Goal: Task Accomplishment & Management: Manage account settings

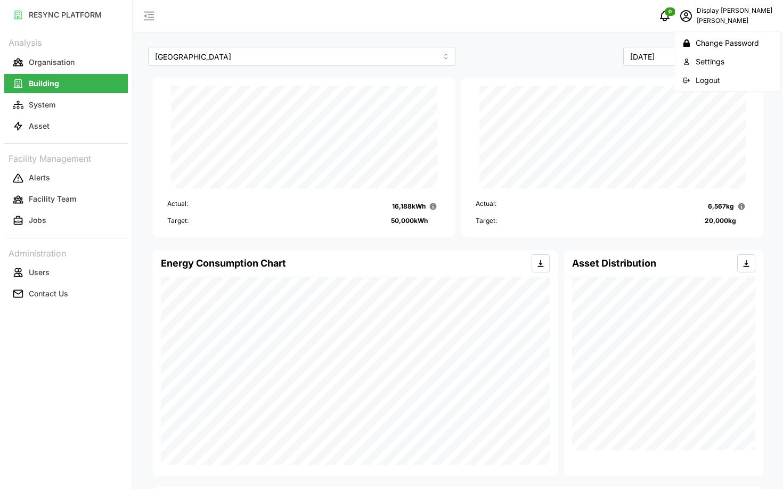
click at [712, 81] on div "Logout" at bounding box center [733, 81] width 76 height 12
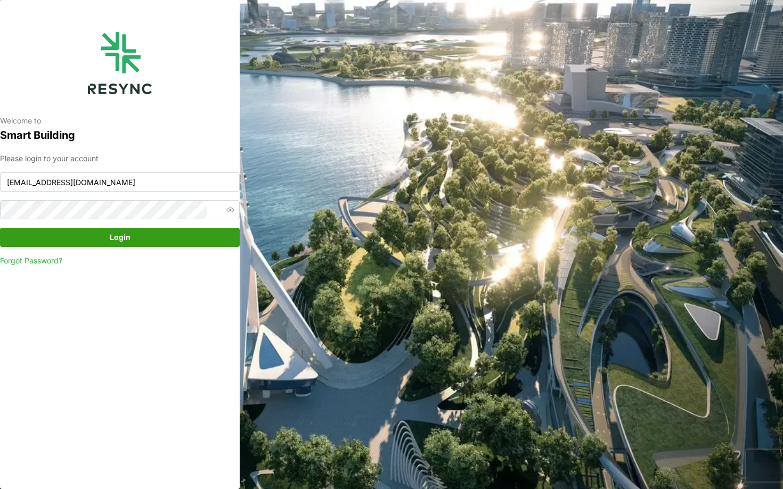
click at [198, 192] on div "Please login to your account chuanlim_display@resynctech.com Login Forgot Passw…" at bounding box center [120, 210] width 240 height 114
click at [184, 184] on input "chuanlim_display@resynctech.com" at bounding box center [120, 182] width 240 height 19
type input "mesp_display@resynctech.com"
click at [185, 235] on span "Login" at bounding box center [119, 237] width 219 height 18
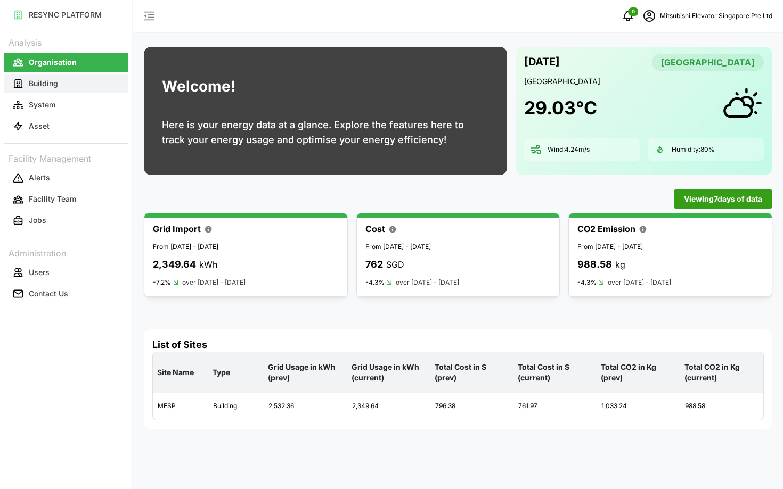
click at [111, 88] on button "Building" at bounding box center [66, 83] width 124 height 19
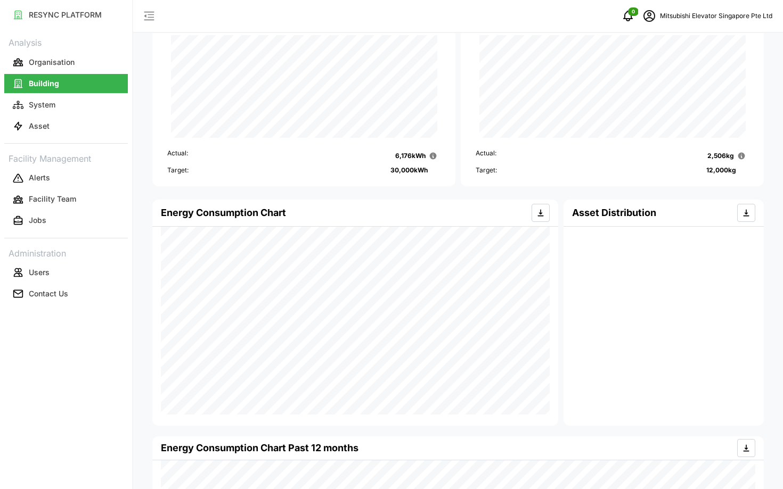
scroll to position [50, 0]
click at [651, 16] on icon "schedule" at bounding box center [649, 16] width 13 height 13
click at [671, 81] on button "Logout" at bounding box center [705, 80] width 101 height 19
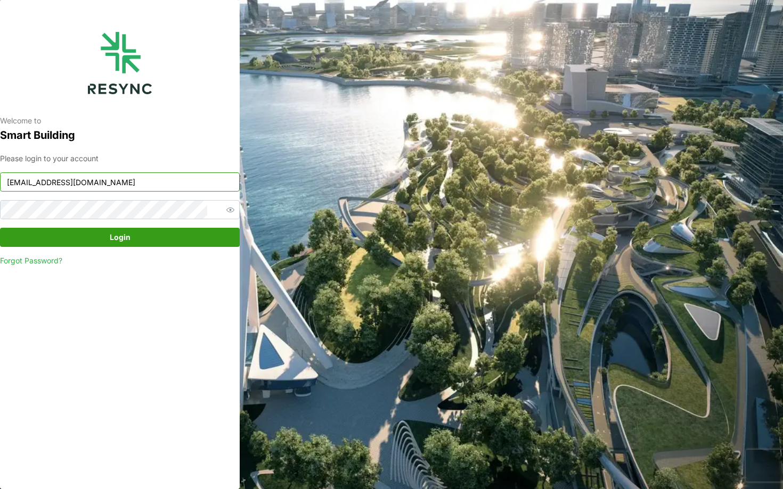
click at [171, 178] on input "chuanlim_display@resynctech.com" at bounding box center [120, 182] width 240 height 19
type input "changi_airport_group_display@resynctech.com"
click at [136, 241] on span "Login" at bounding box center [119, 237] width 219 height 18
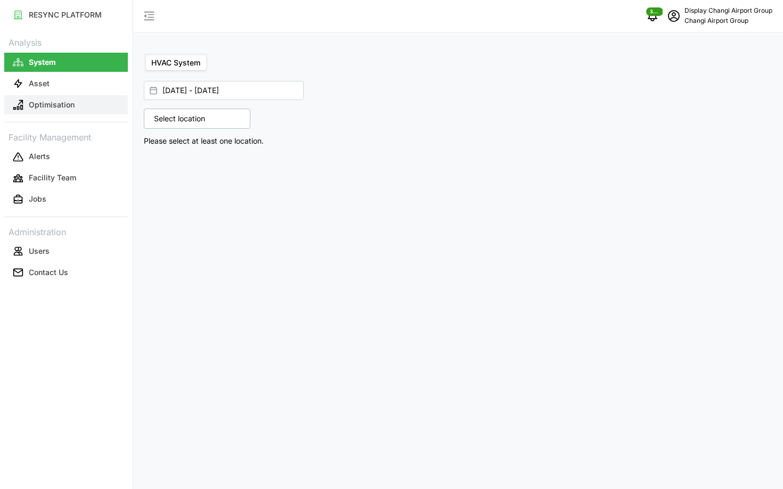
click at [38, 107] on p "Optimisation" at bounding box center [52, 105] width 46 height 11
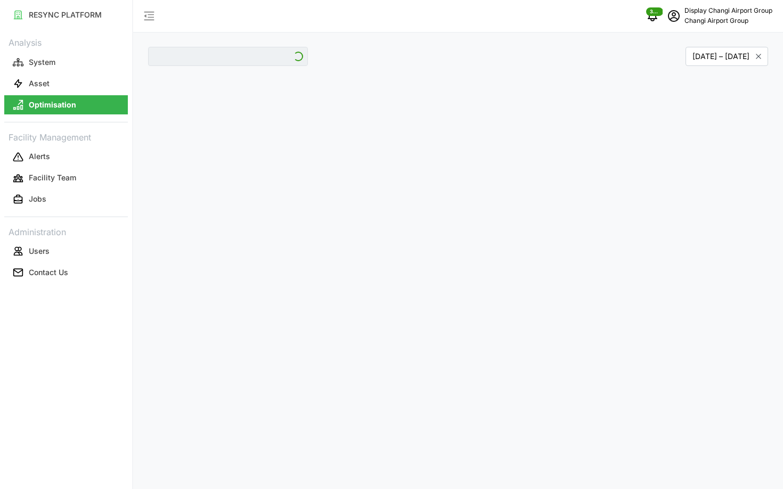
type input "Jewel"
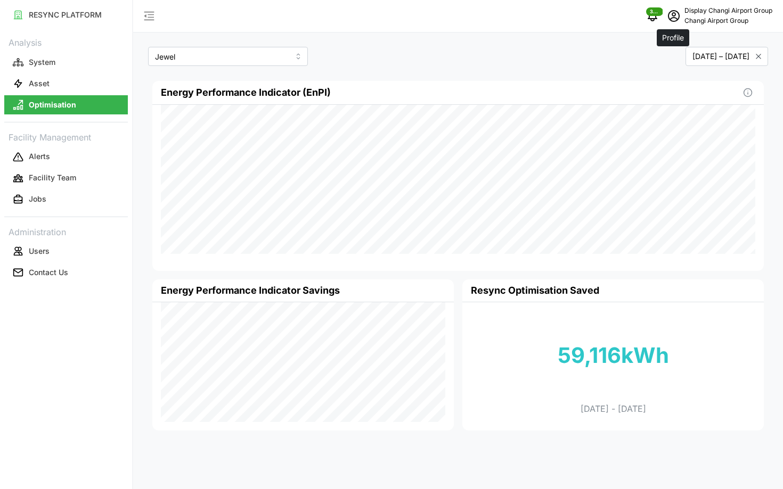
click at [676, 22] on icon "schedule" at bounding box center [673, 16] width 13 height 13
click at [678, 84] on icon "button" at bounding box center [676, 80] width 7 height 7
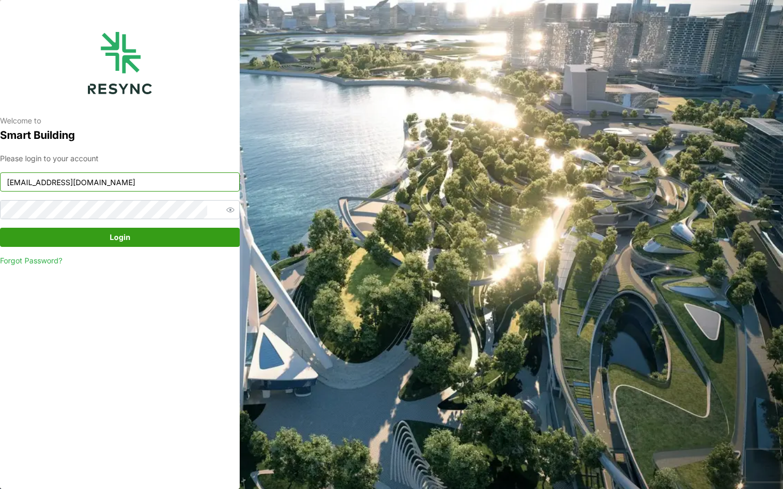
click at [93, 186] on input "[EMAIL_ADDRESS][DOMAIN_NAME]" at bounding box center [120, 182] width 240 height 19
type input "ciputra_display@resynctech.com"
click at [175, 231] on span "Login" at bounding box center [119, 237] width 219 height 18
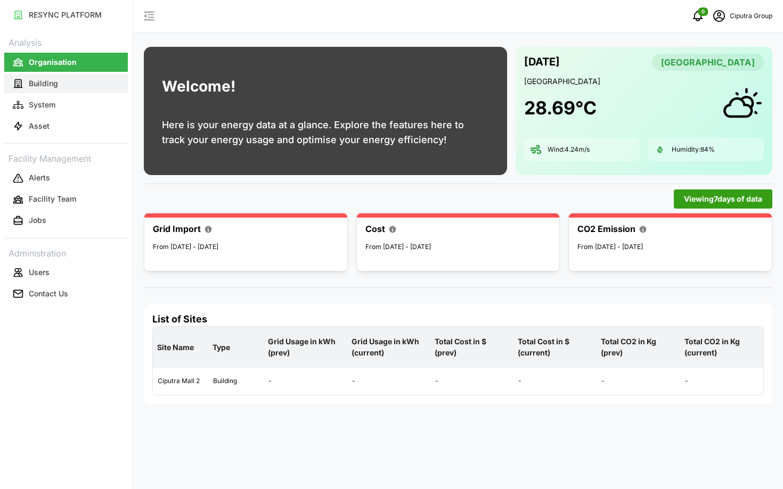
click at [77, 77] on button "Building" at bounding box center [66, 83] width 124 height 19
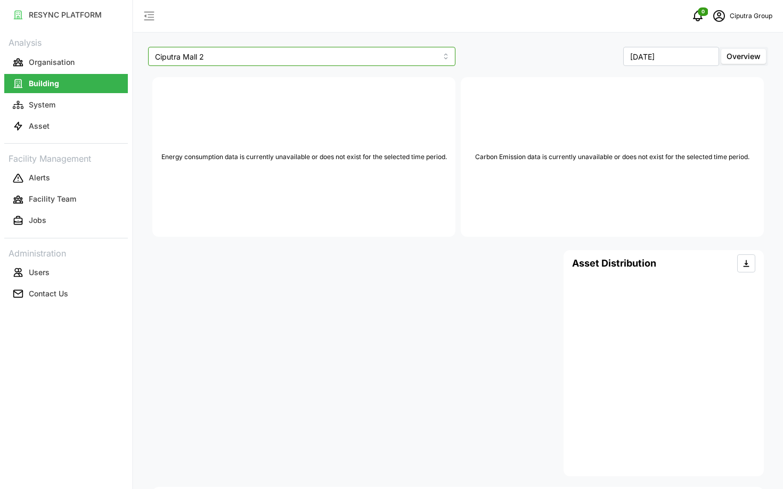
click at [194, 57] on input "Ciputra Mall 2" at bounding box center [301, 56] width 307 height 19
click at [293, 162] on p "Energy consumption data is currently unavailable or does not exist for the sele…" at bounding box center [303, 157] width 285 height 10
click at [70, 137] on div "Analysis Organisation Building System Asset Facility Management Alerts Facility…" at bounding box center [66, 169] width 124 height 270
click at [66, 133] on button "Asset" at bounding box center [66, 126] width 124 height 19
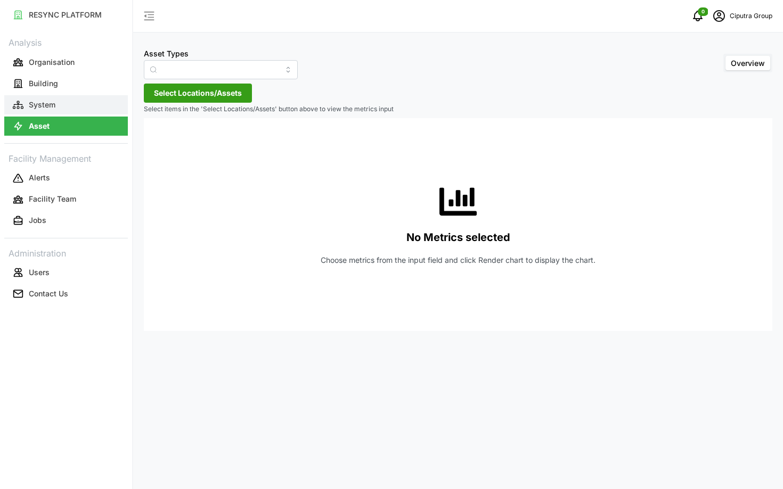
click at [63, 104] on button "System" at bounding box center [66, 104] width 124 height 19
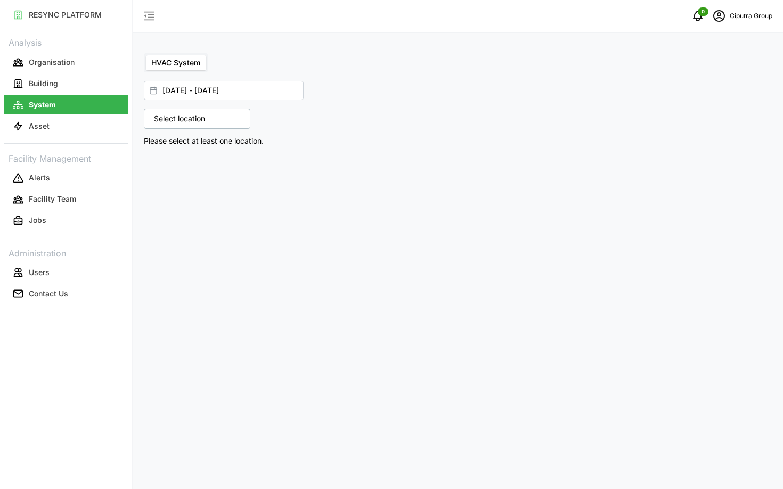
click at [199, 114] on p "Select location" at bounding box center [180, 118] width 62 height 11
click at [159, 169] on div "Ciputra World Surabaya" at bounding box center [239, 165] width 173 height 15
click at [160, 164] on icon at bounding box center [157, 165] width 9 height 9
click at [178, 178] on span "Select Ciputra Mall 2" at bounding box center [179, 181] width 7 height 7
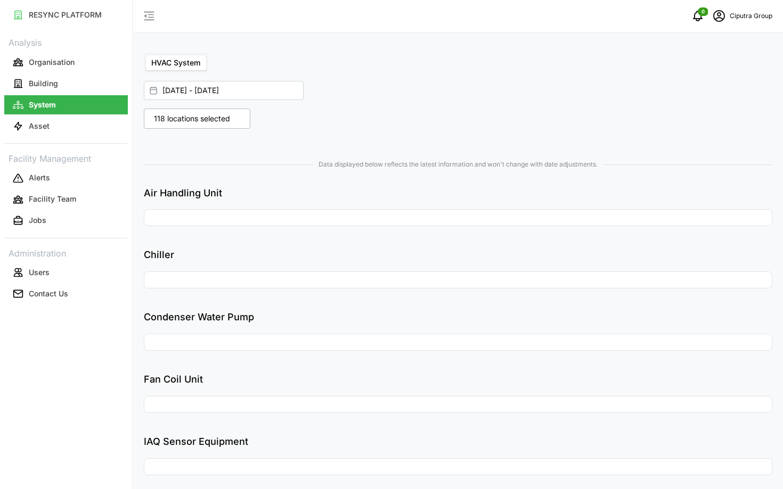
click at [394, 137] on div at bounding box center [299, 137] width 318 height 9
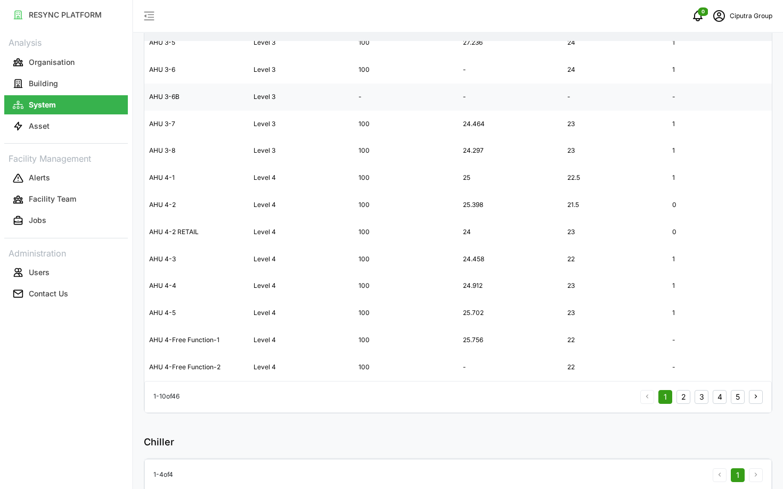
scroll to position [1397, 0]
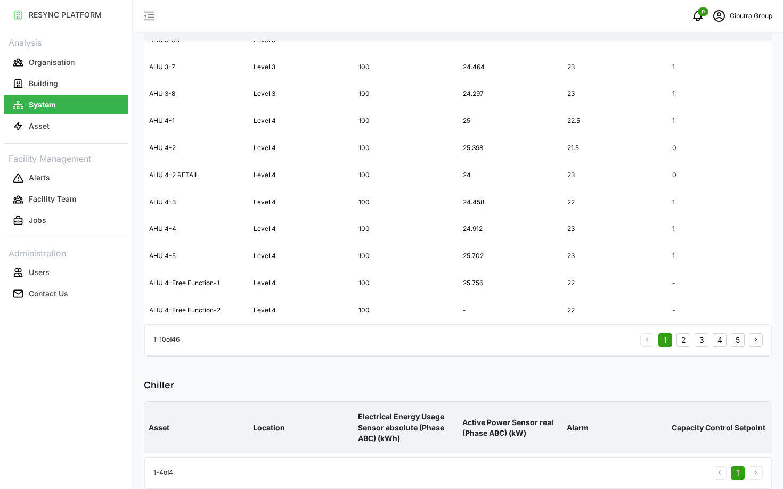
click at [680, 342] on button "2" at bounding box center [683, 340] width 14 height 14
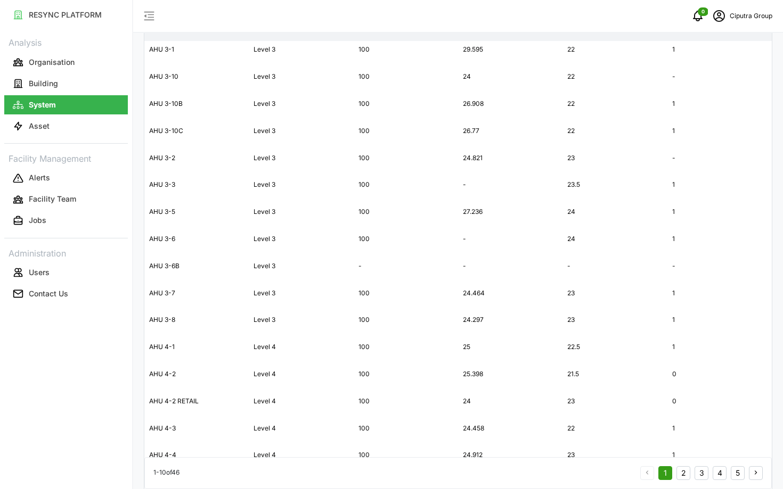
scroll to position [1397, 0]
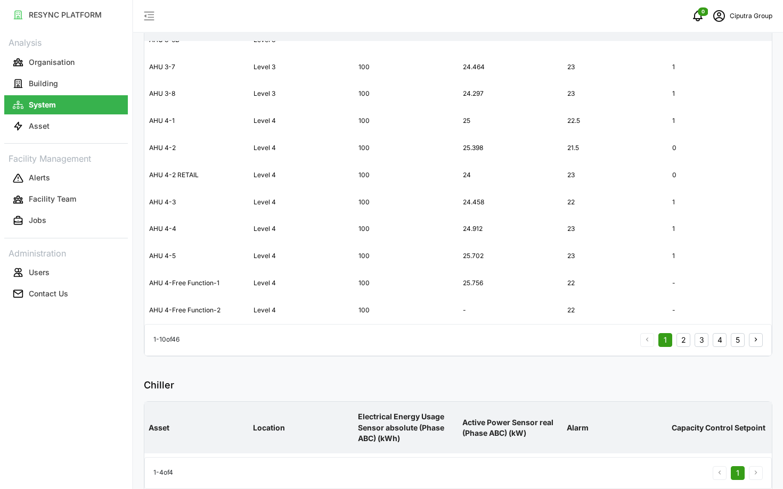
click at [683, 342] on button "2" at bounding box center [683, 340] width 14 height 14
click at [707, 348] on div "1 - 10 of 46 1 2 3 4 5" at bounding box center [457, 340] width 627 height 32
click at [704, 345] on button "3" at bounding box center [701, 340] width 14 height 14
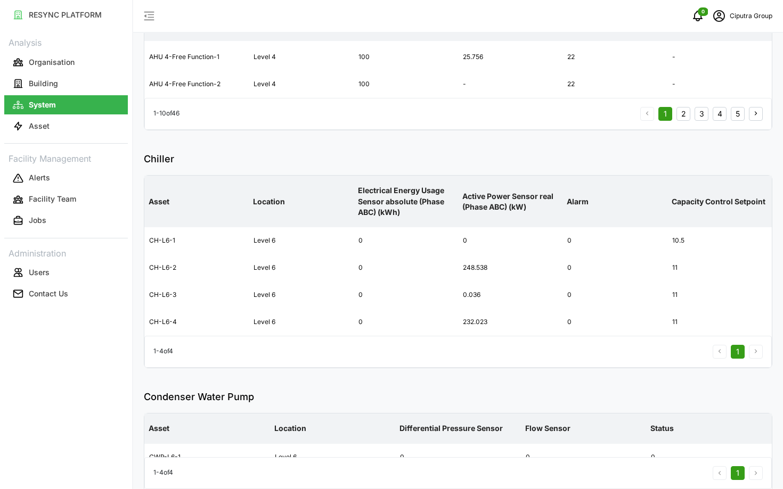
click at [716, 121] on button "4" at bounding box center [719, 114] width 14 height 14
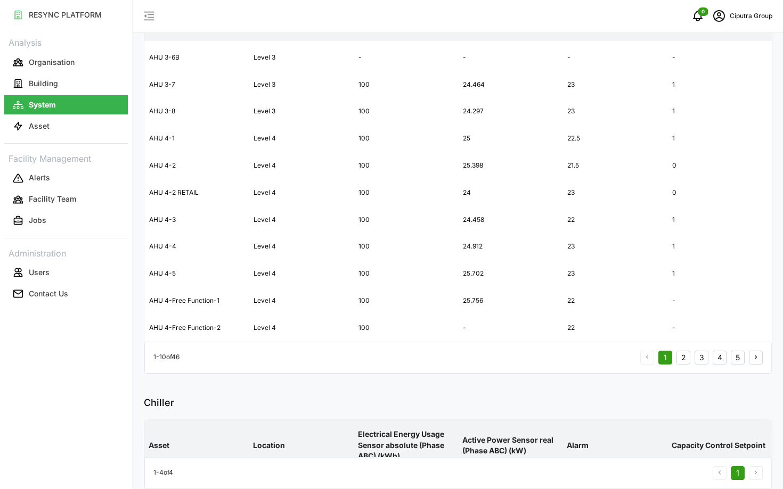
click at [686, 362] on button "2" at bounding box center [683, 358] width 14 height 14
click at [712, 358] on div "1 2 3 4 5" at bounding box center [701, 358] width 122 height 14
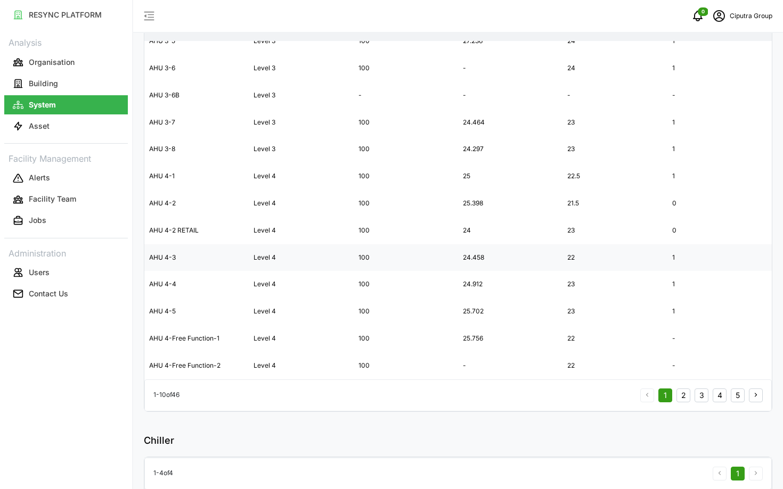
scroll to position [1335, 0]
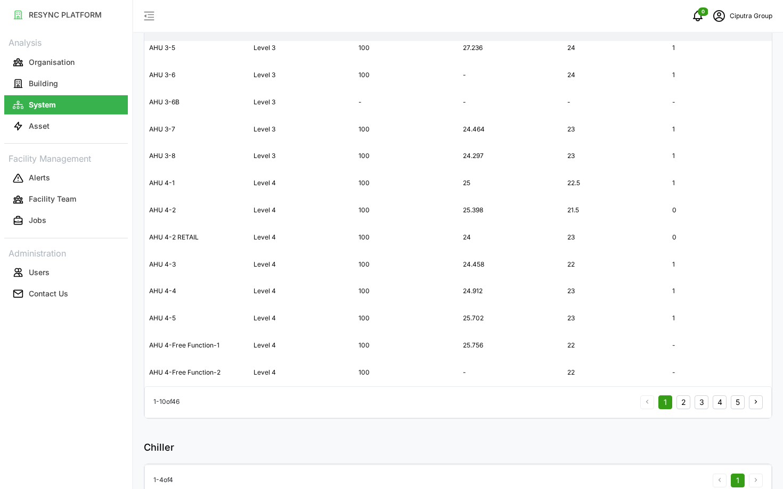
click at [736, 404] on button "5" at bounding box center [738, 403] width 14 height 14
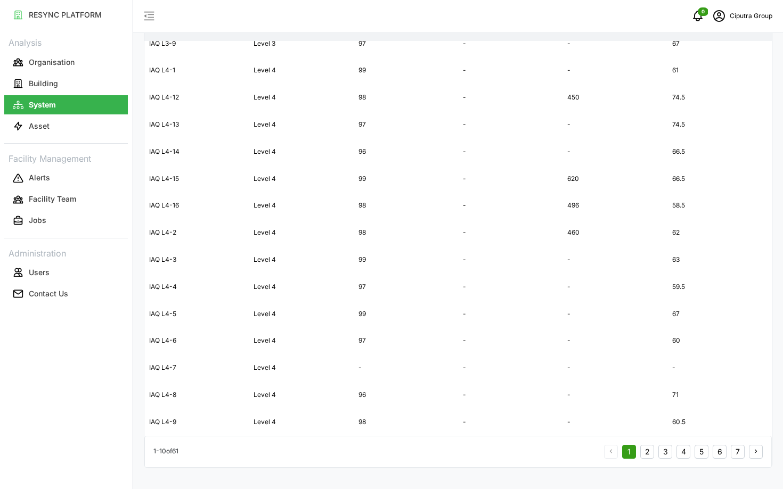
scroll to position [3701, 0]
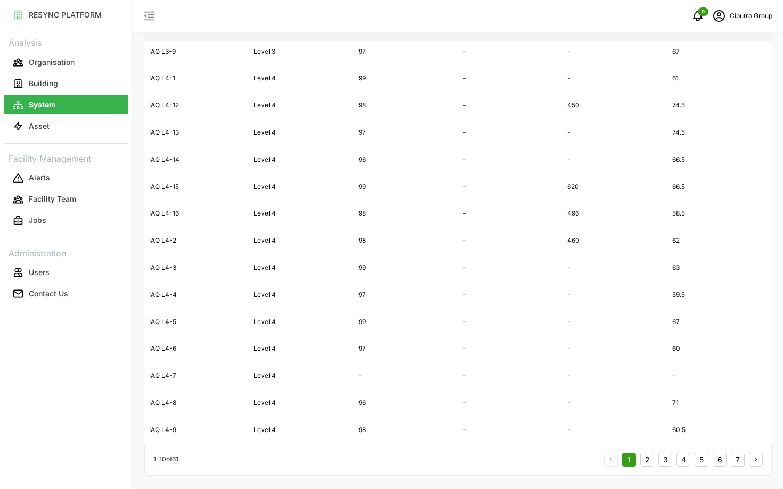
click at [645, 460] on button "2" at bounding box center [647, 460] width 14 height 14
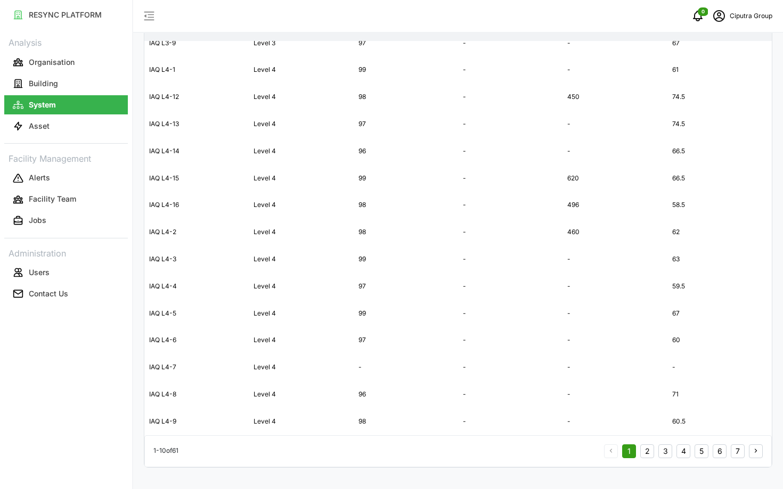
scroll to position [3474, 0]
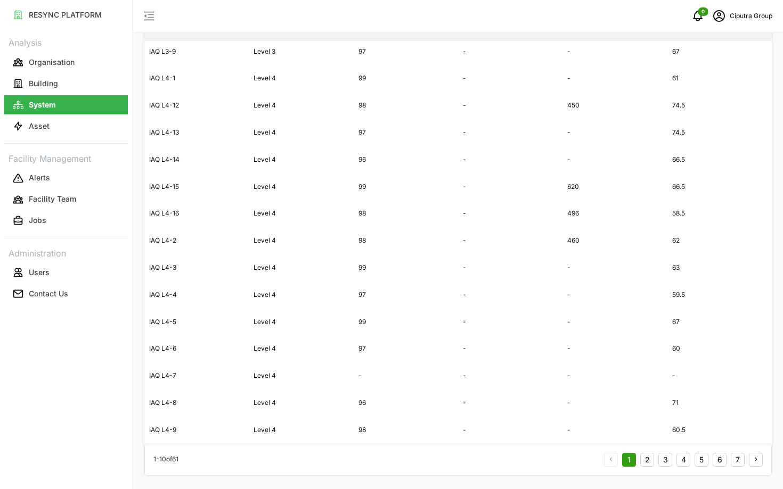
click at [665, 461] on button "3" at bounding box center [665, 460] width 14 height 14
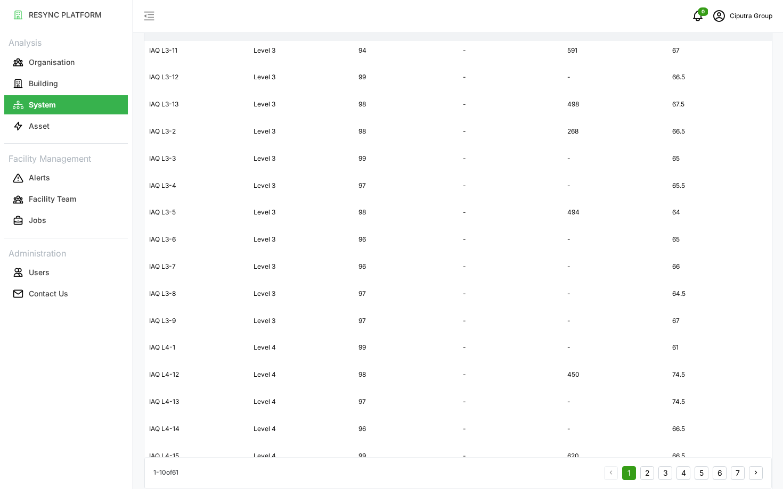
scroll to position [3709, 0]
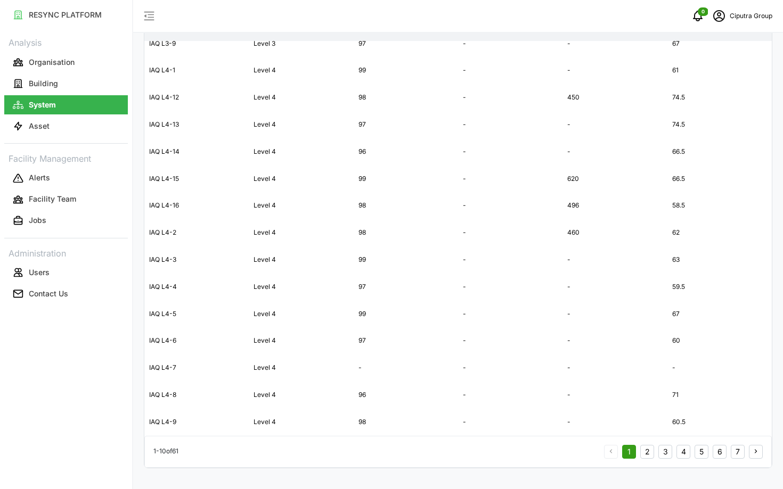
click at [697, 450] on button "5" at bounding box center [701, 452] width 14 height 14
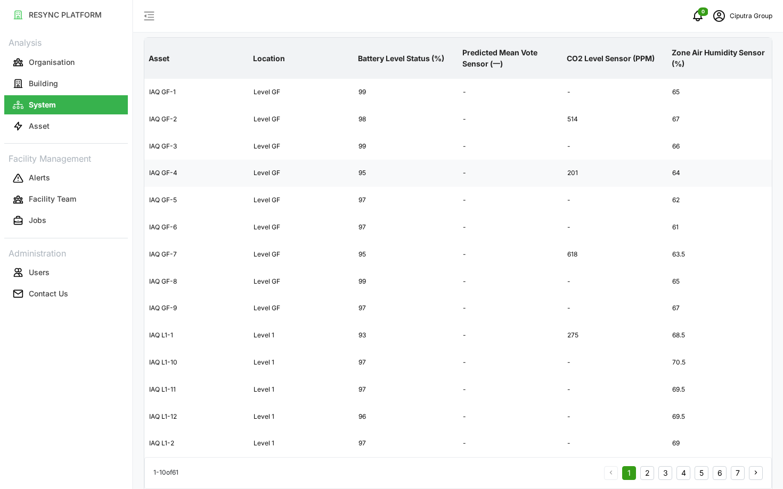
scroll to position [2404, 0]
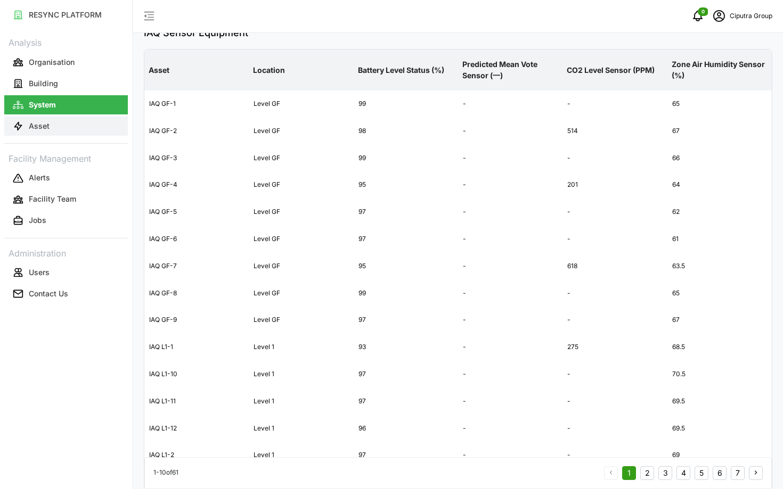
click at [35, 127] on p "Asset" at bounding box center [39, 126] width 21 height 11
